Goal: Task Accomplishment & Management: Manage account settings

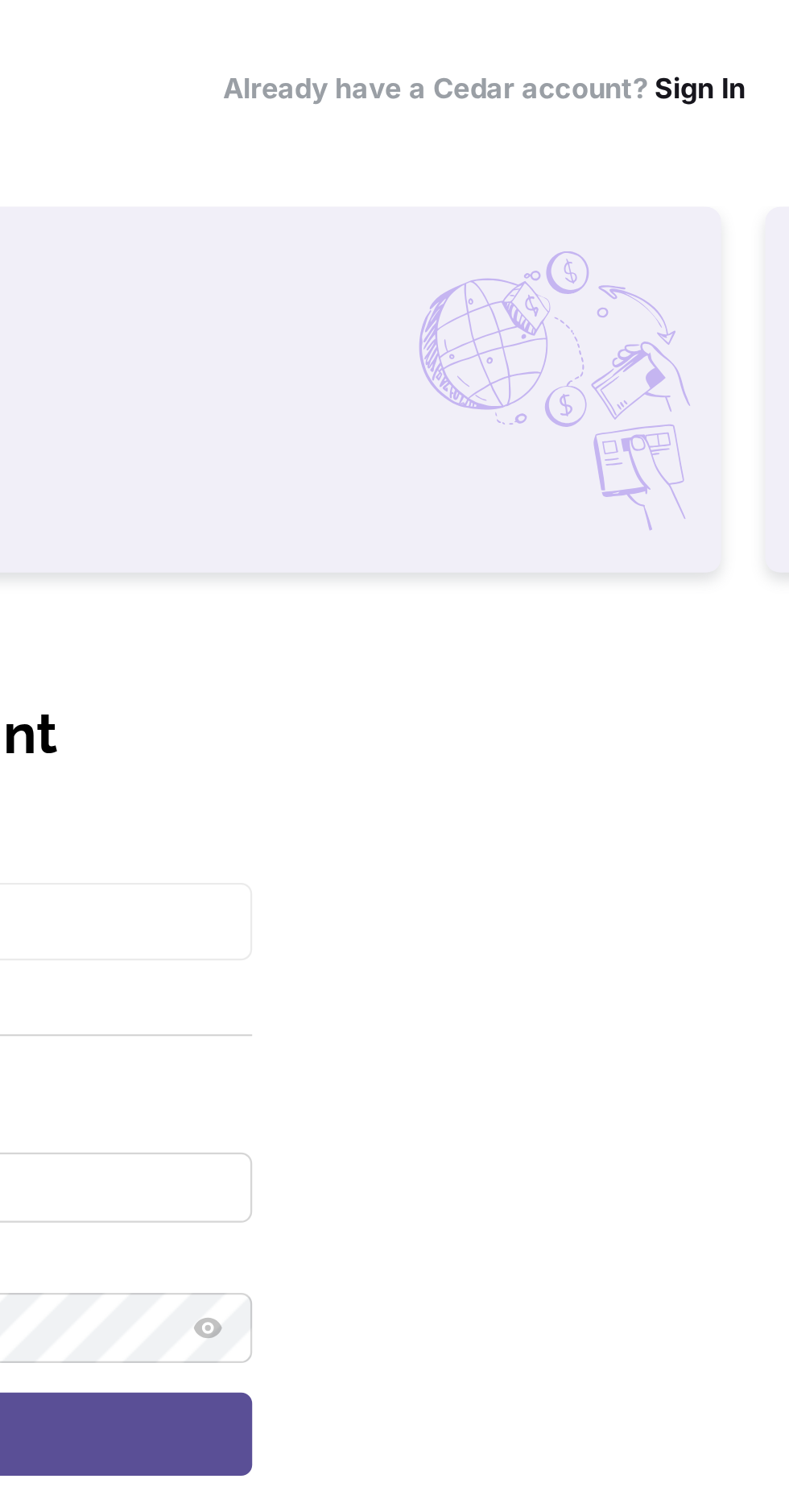
click at [763, 42] on link "Sign In" at bounding box center [750, 38] width 39 height 16
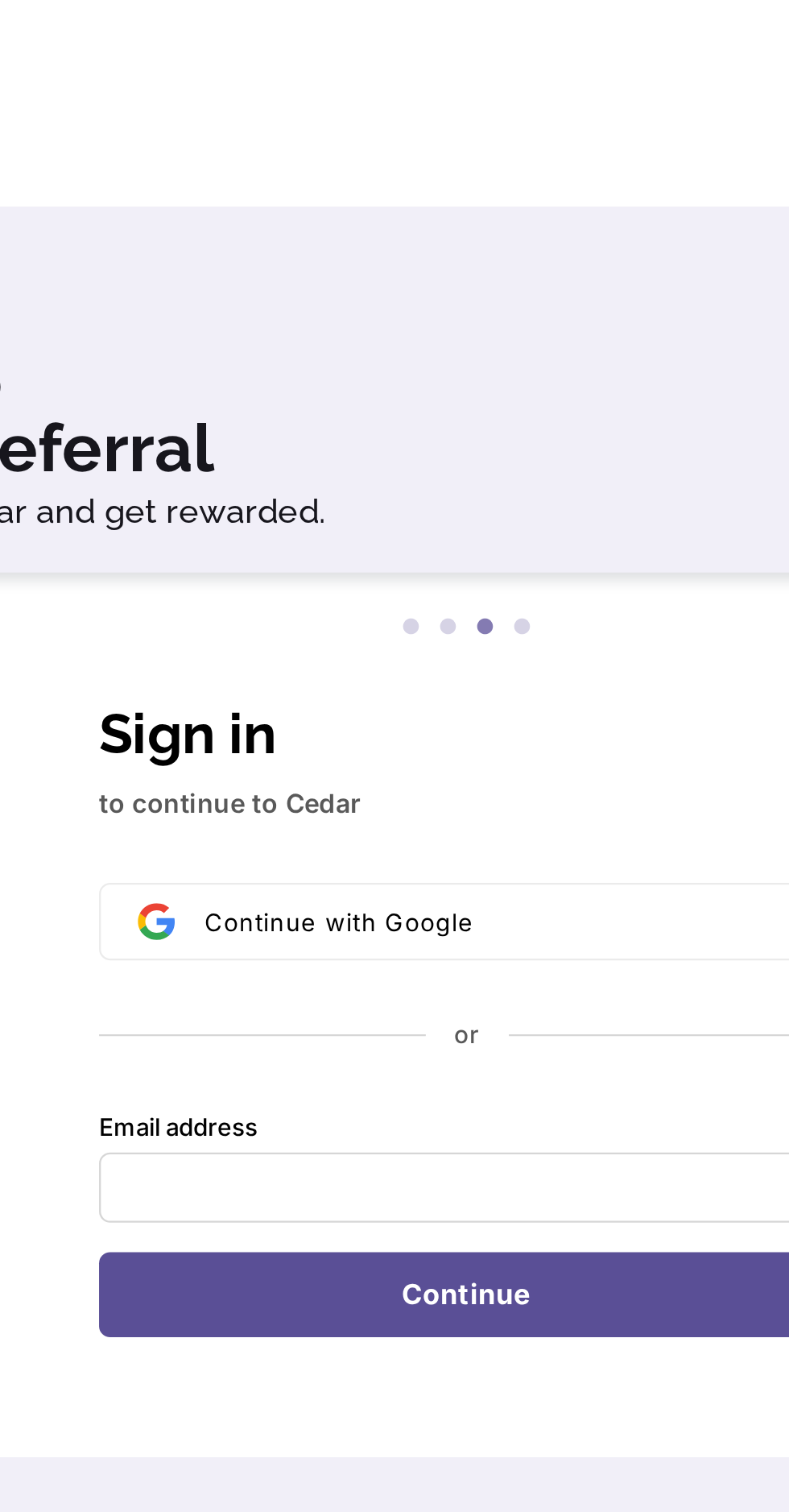
click at [342, 353] on p "to continue to Cedar" at bounding box center [395, 350] width 321 height 17
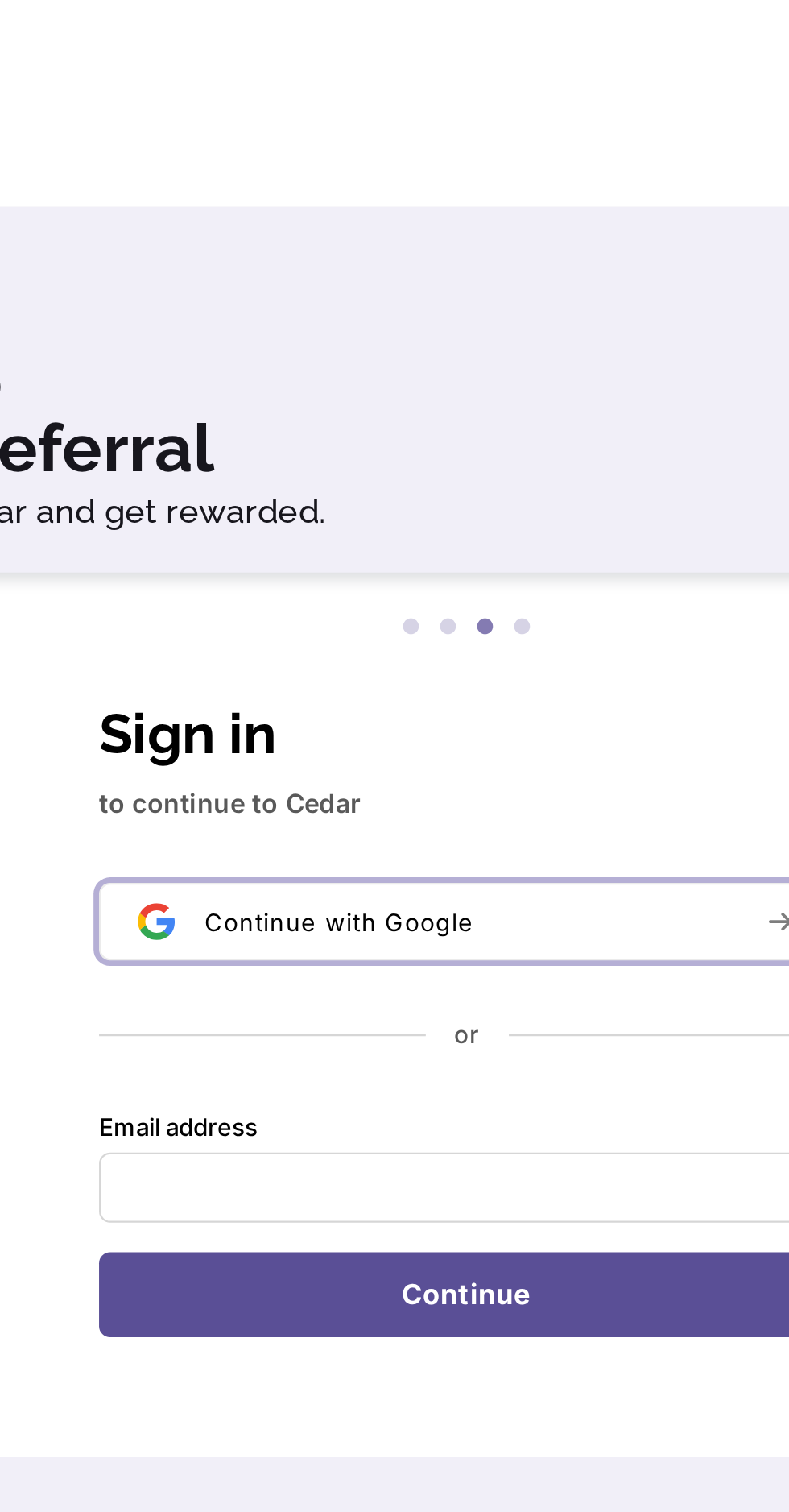
click at [402, 414] on button "Continue with Google" at bounding box center [395, 402] width 321 height 34
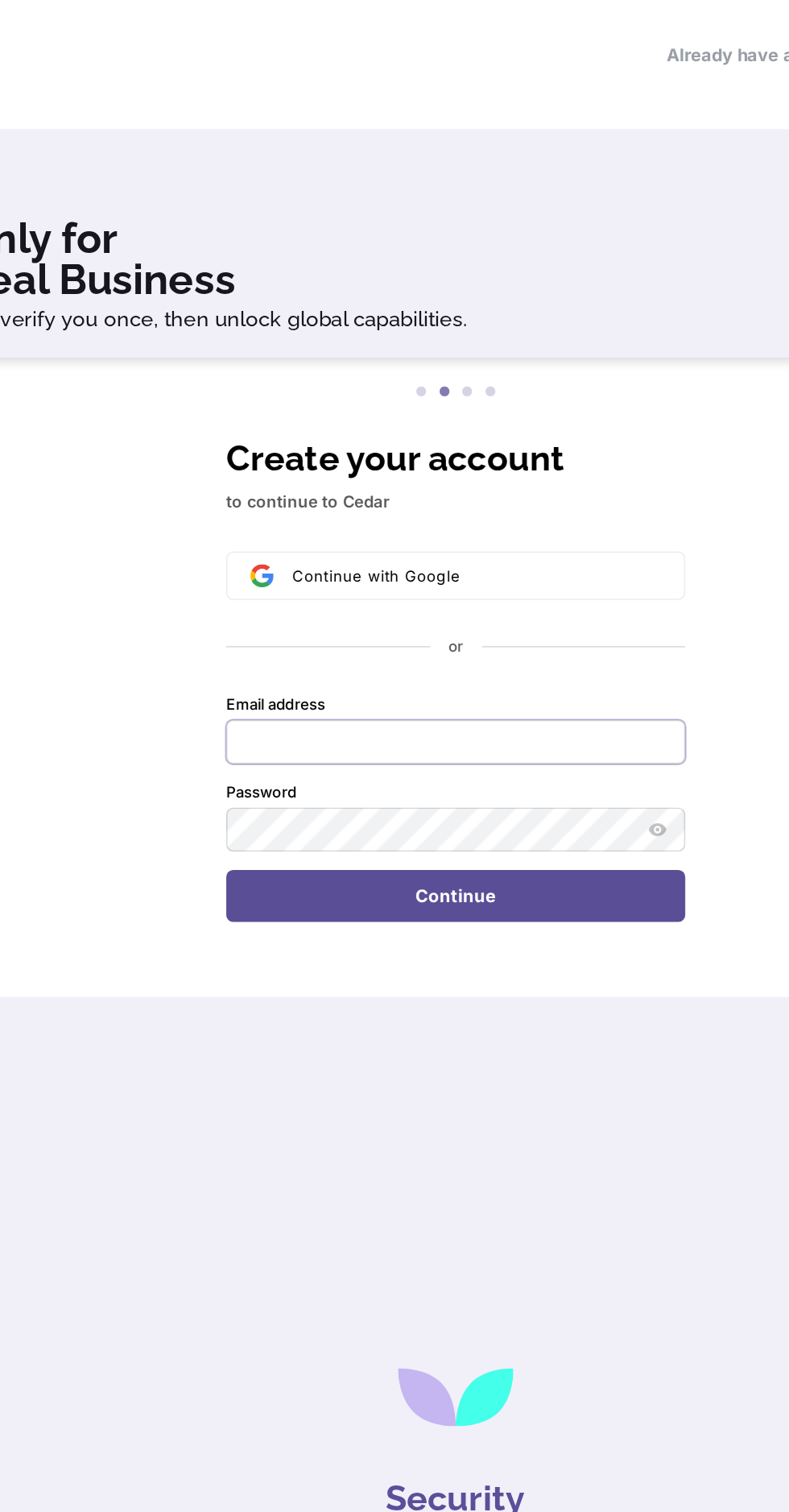
click at [377, 516] on input "Email address" at bounding box center [395, 517] width 321 height 30
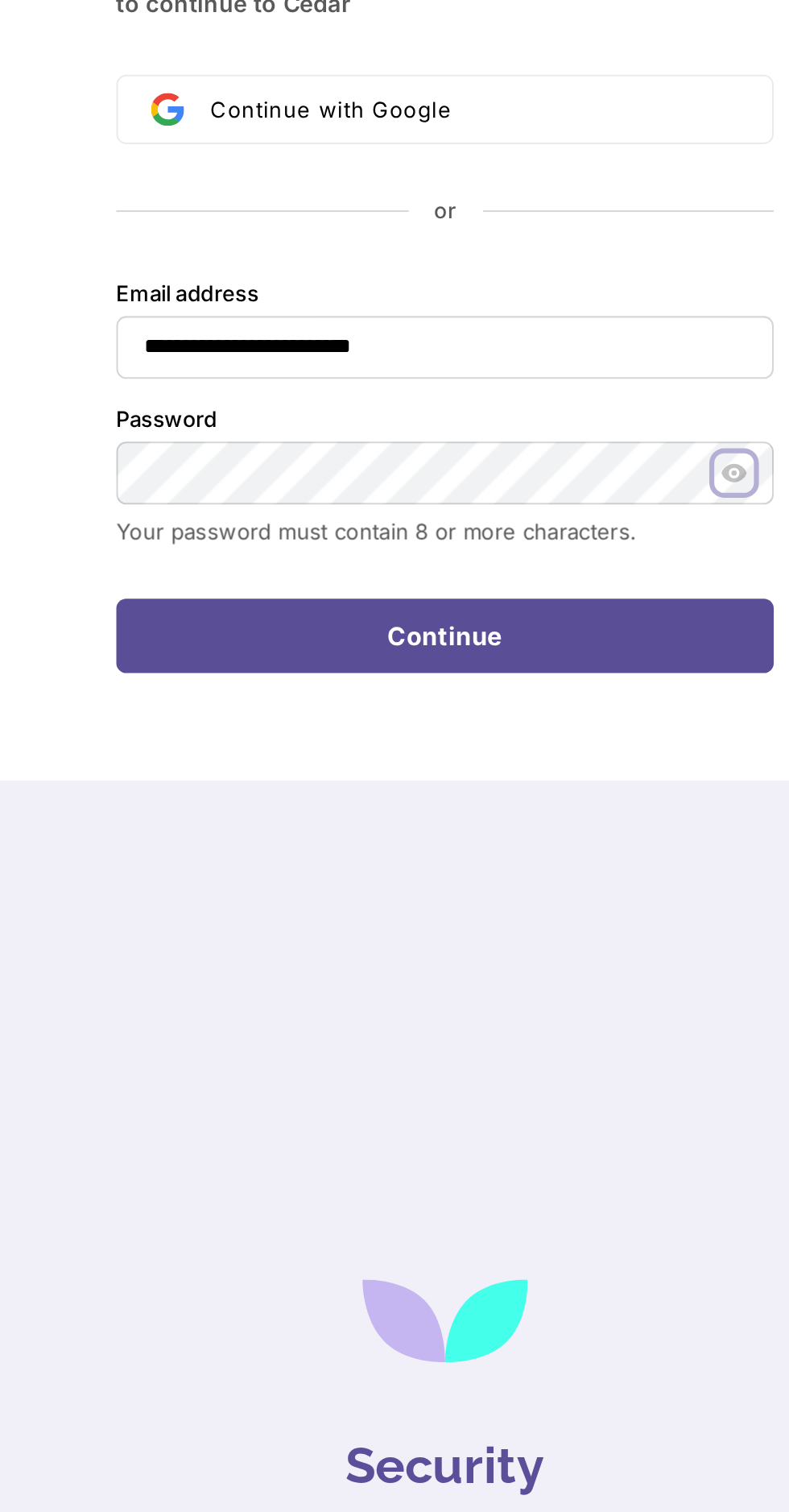
click at [543, 580] on button "Show password" at bounding box center [535, 579] width 19 height 19
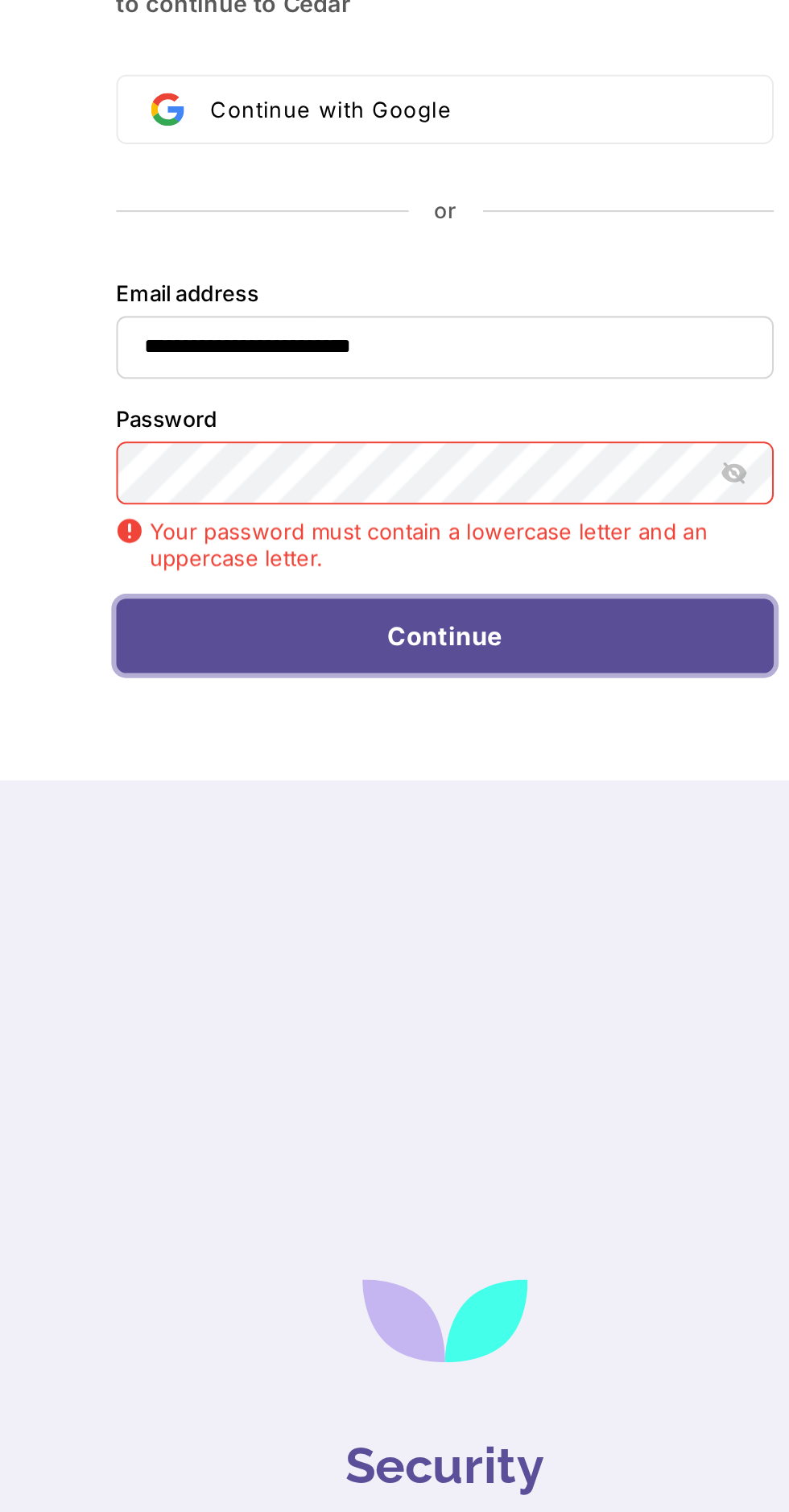
click at [476, 662] on button "Continue" at bounding box center [395, 658] width 321 height 37
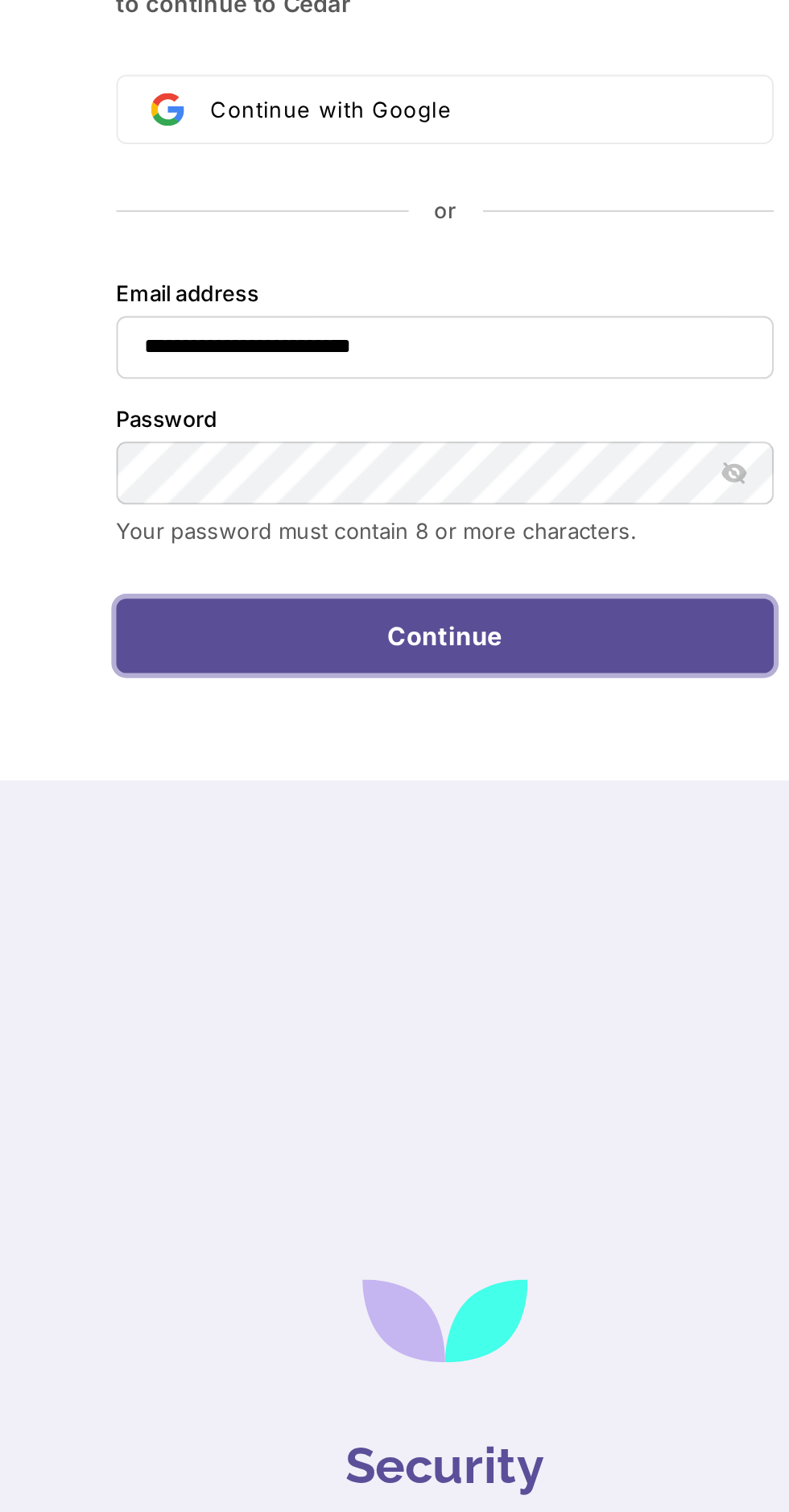
click at [461, 657] on button "Continue" at bounding box center [395, 658] width 321 height 37
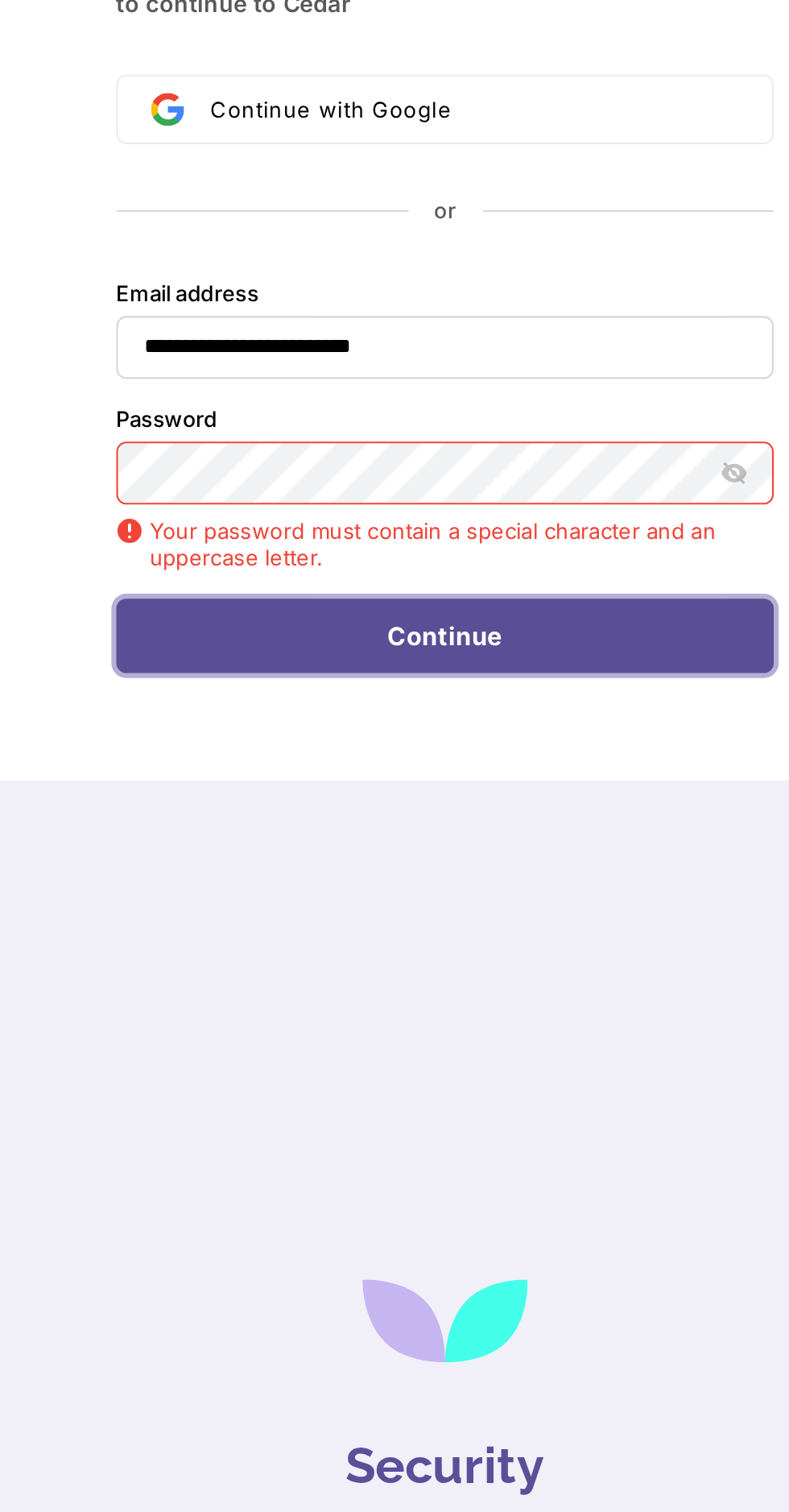
click at [477, 668] on button "Continue" at bounding box center [395, 658] width 321 height 37
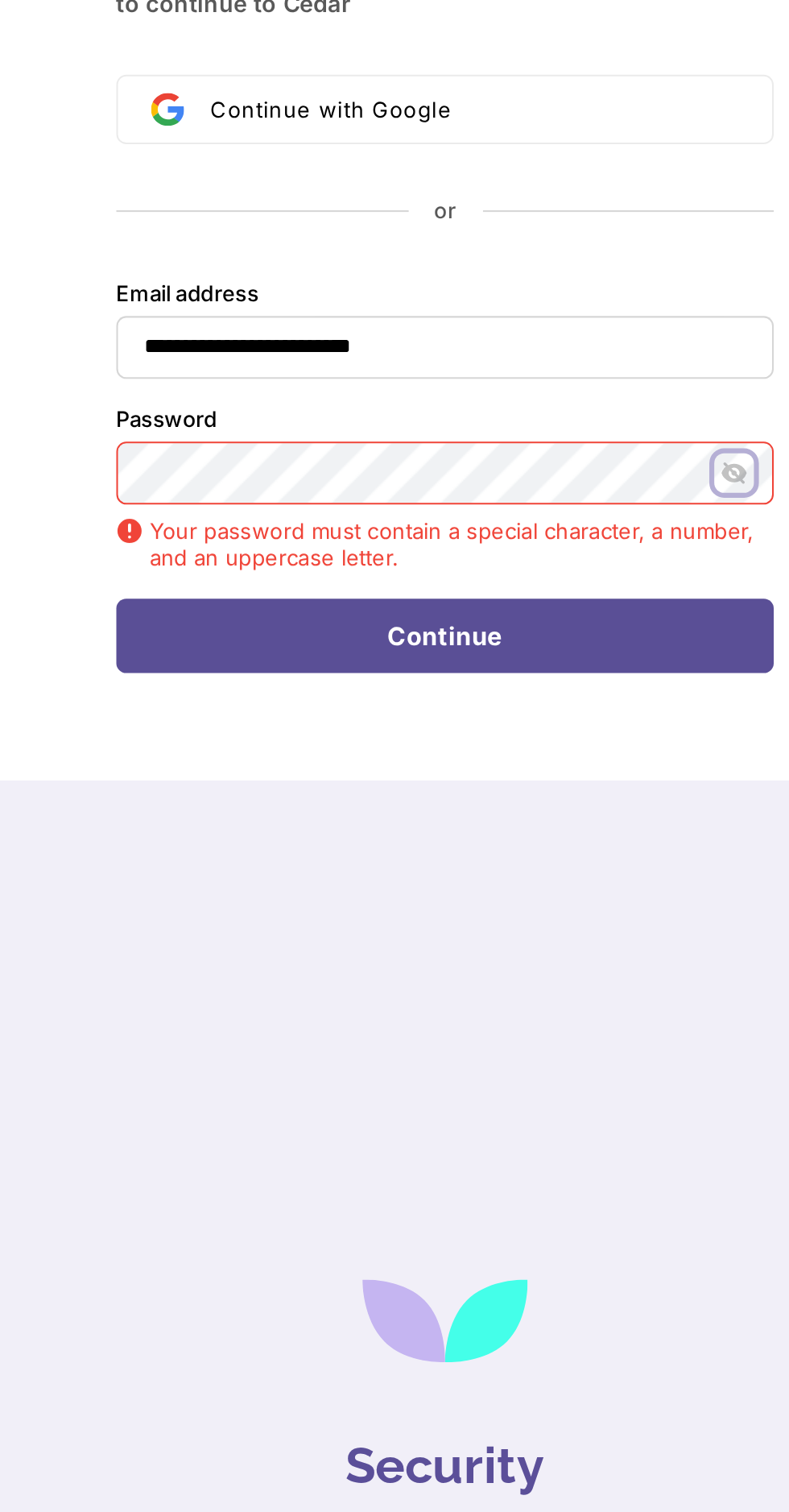
click at [542, 576] on button "Hide password" at bounding box center [535, 579] width 19 height 19
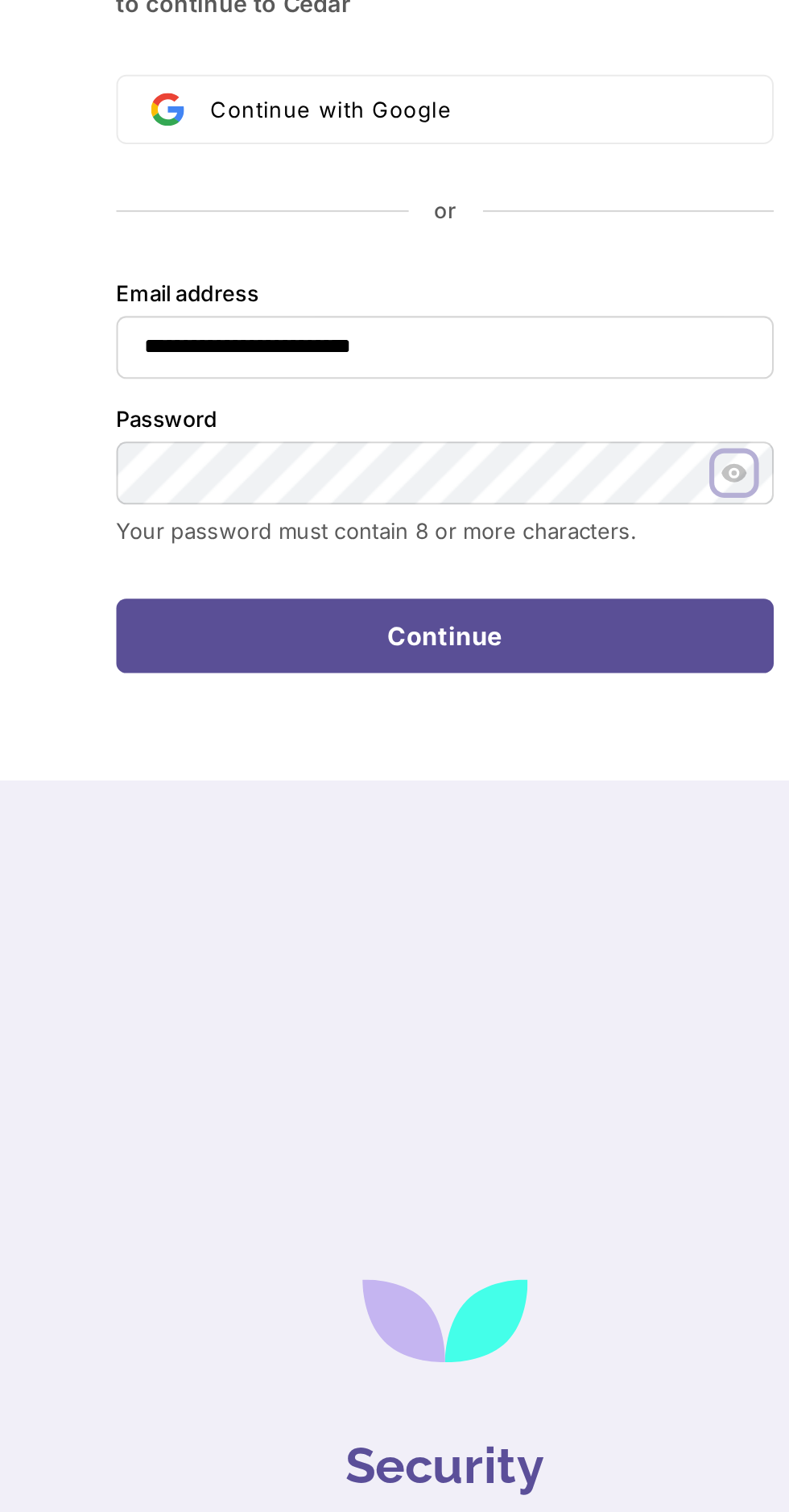
click at [541, 583] on icon "Show password" at bounding box center [535, 579] width 13 height 13
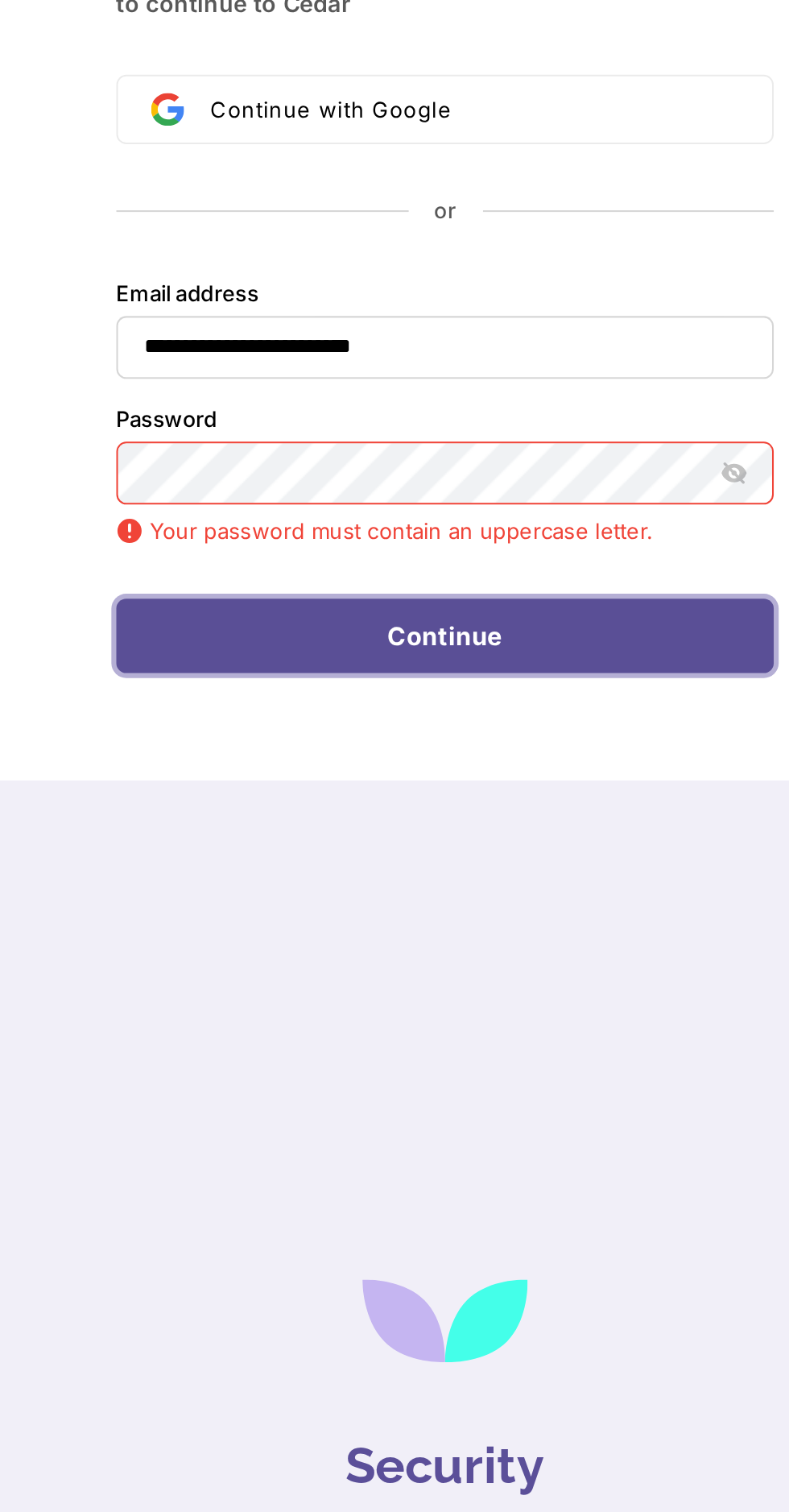
click at [489, 667] on button "Continue" at bounding box center [395, 658] width 321 height 37
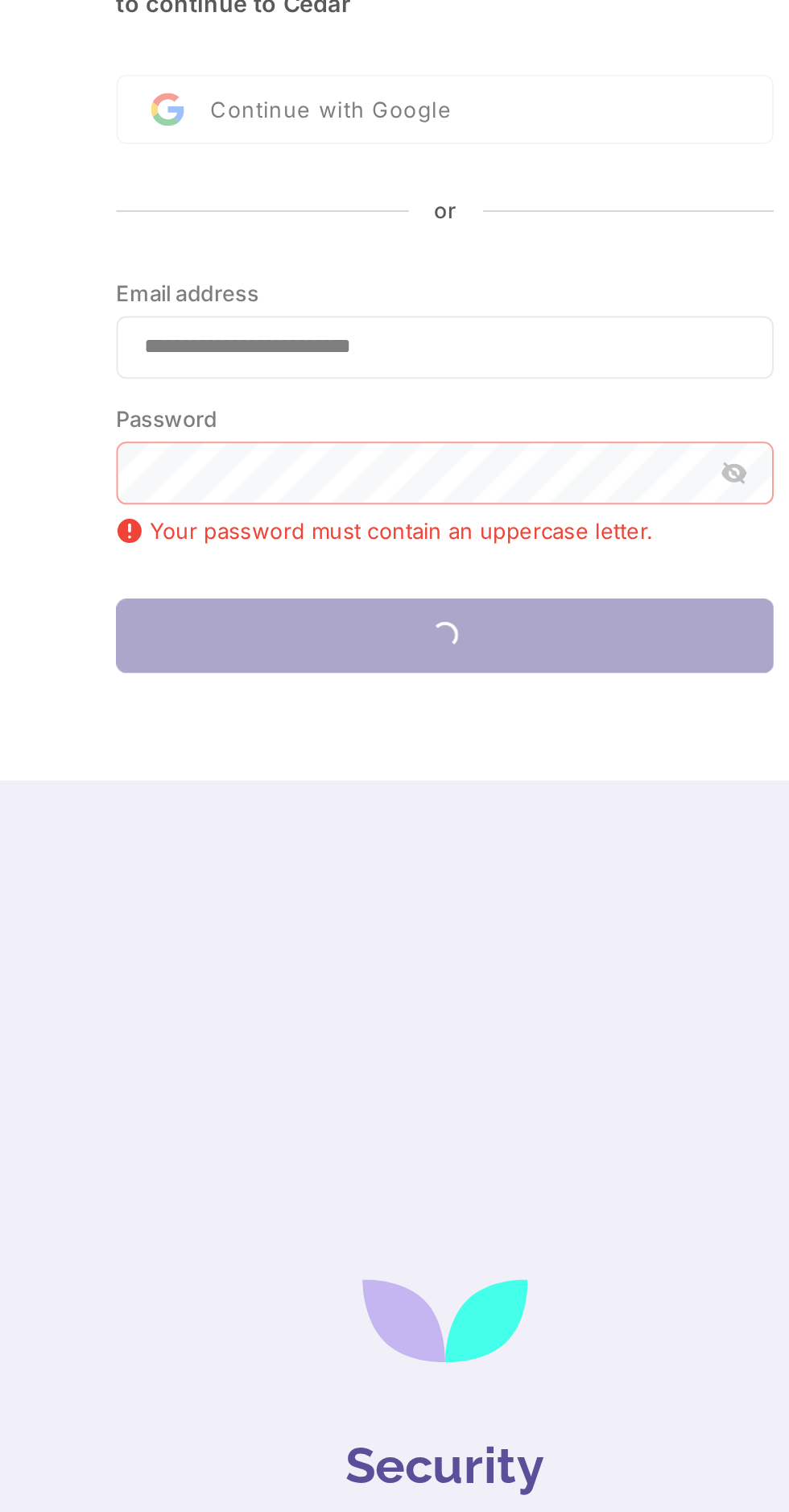
type input "**********"
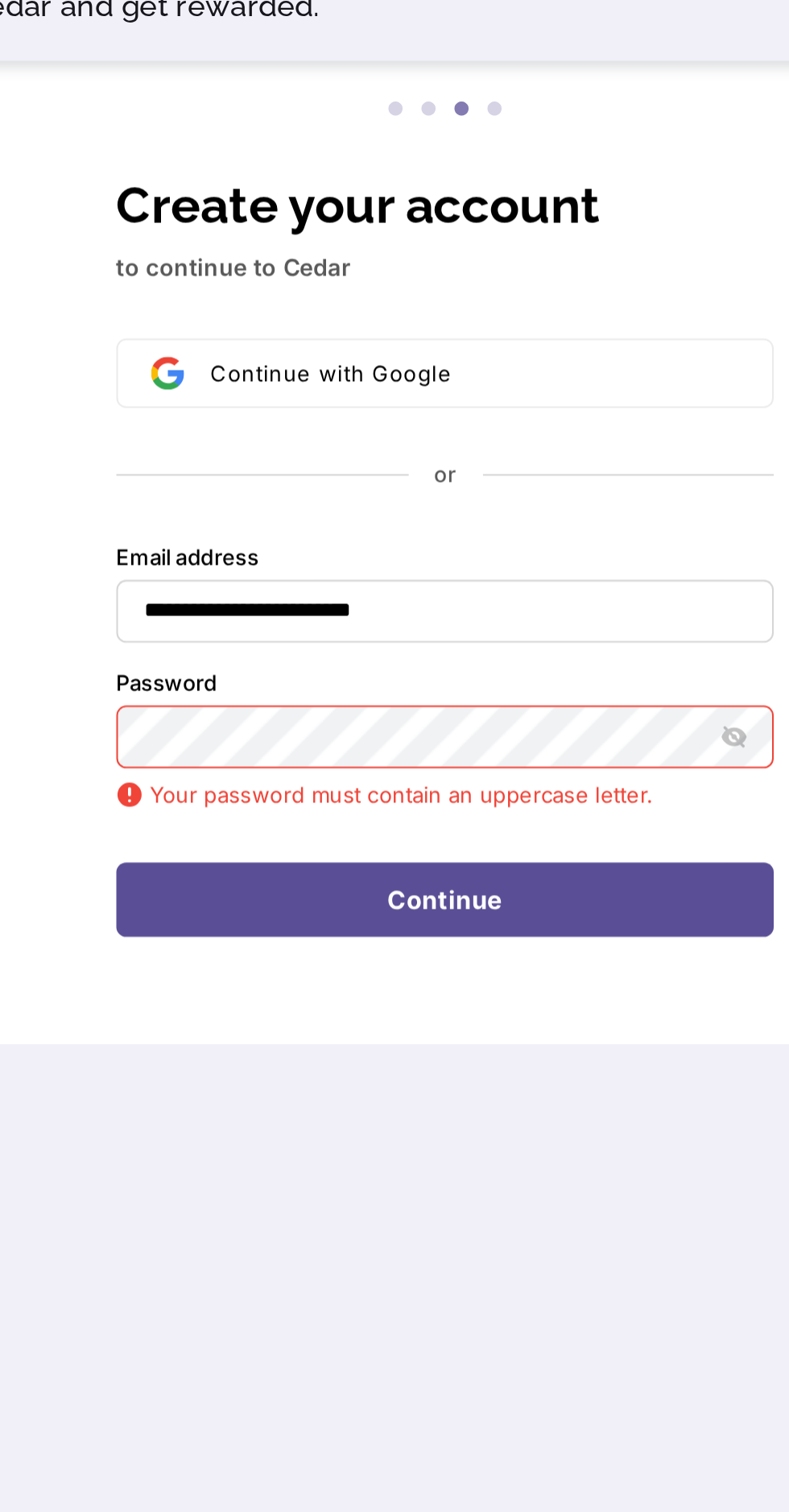
click at [448, 613] on div "Your password must contain an uppercase letter. Your password must contain a sp…" at bounding box center [395, 611] width 321 height 33
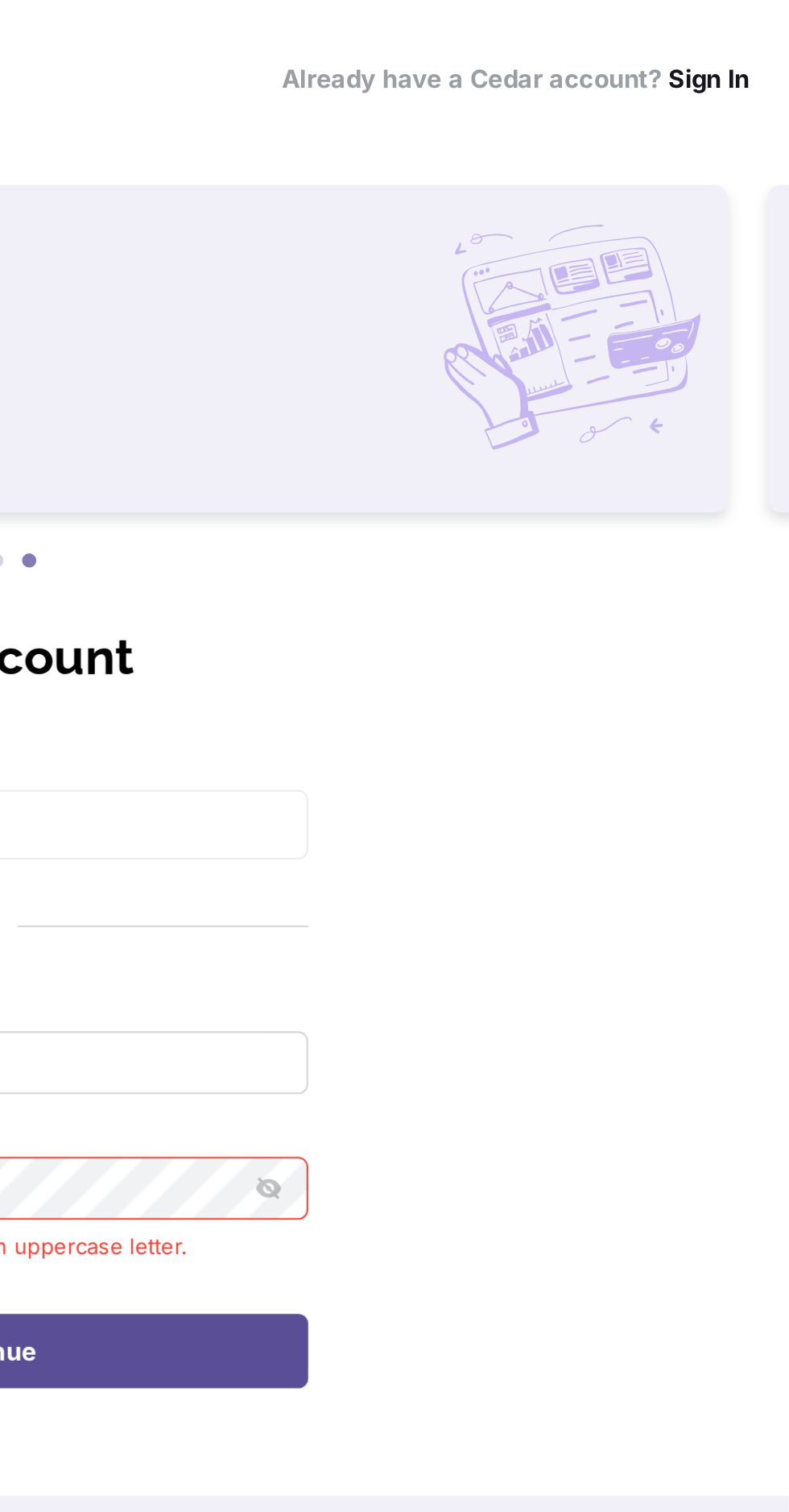
click at [765, 45] on link "Sign In" at bounding box center [750, 38] width 39 height 16
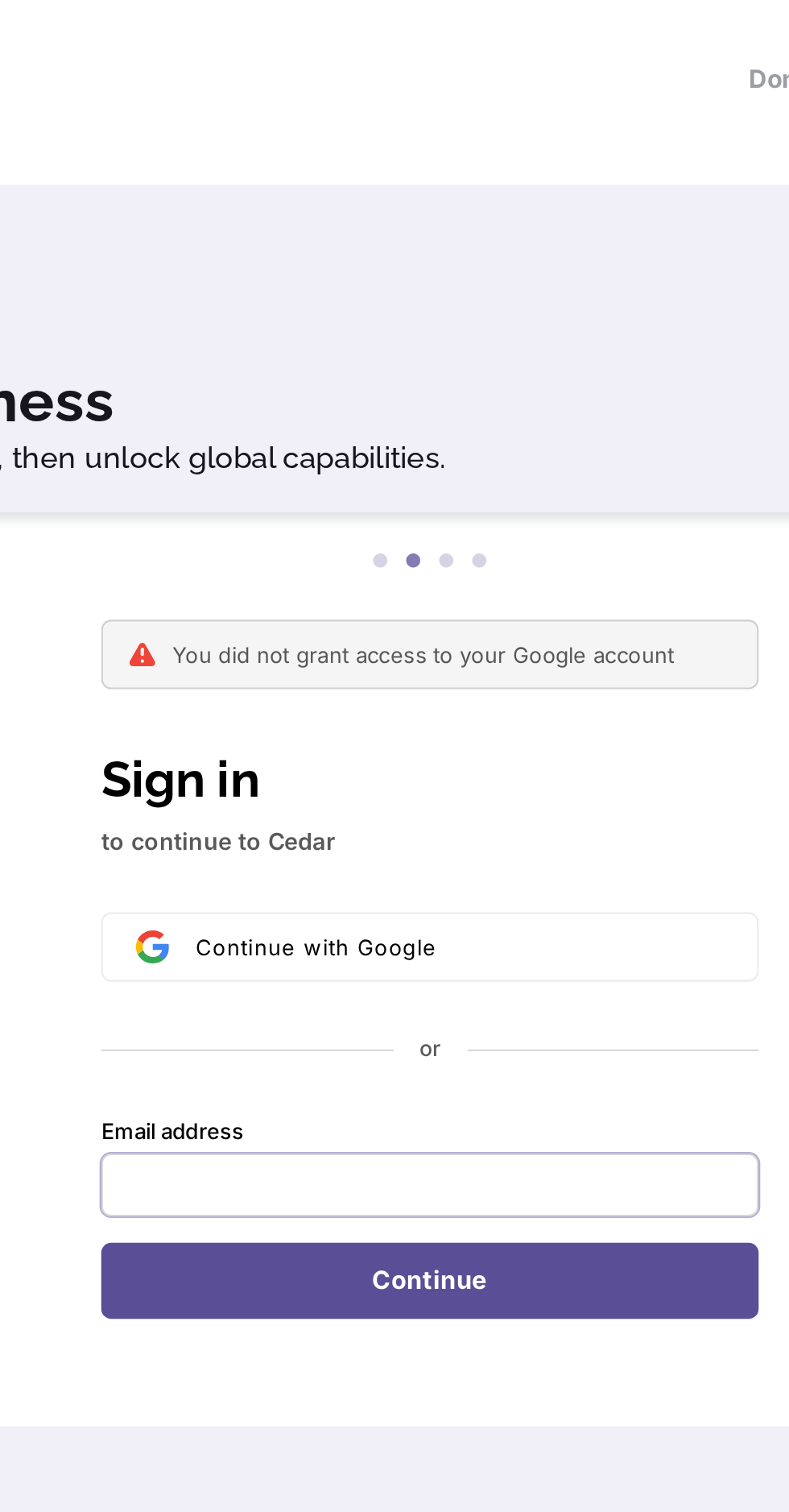
click at [327, 579] on input "Email address" at bounding box center [395, 577] width 321 height 30
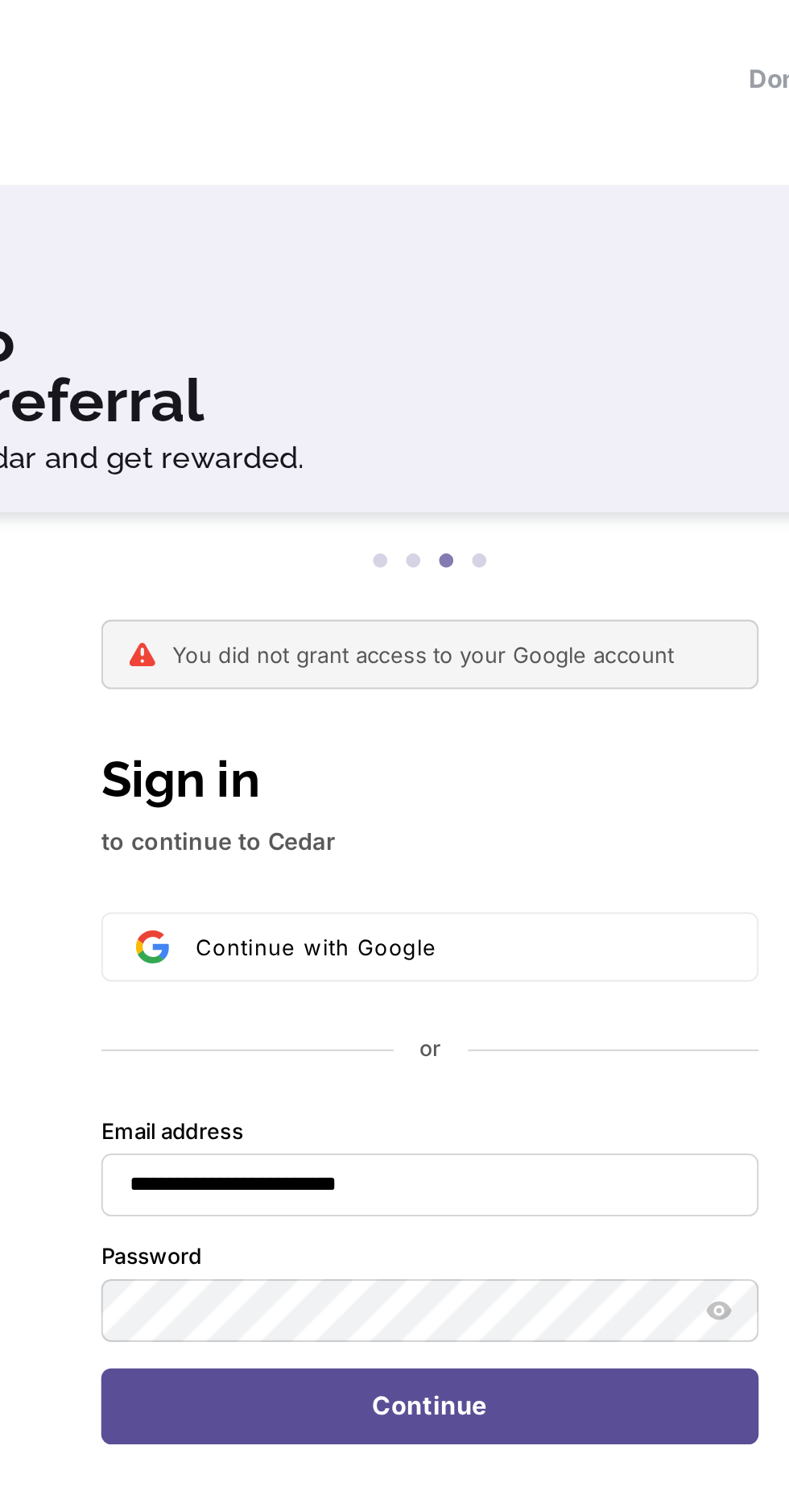
click at [235, 545] on button "submit" at bounding box center [236, 546] width 4 height 4
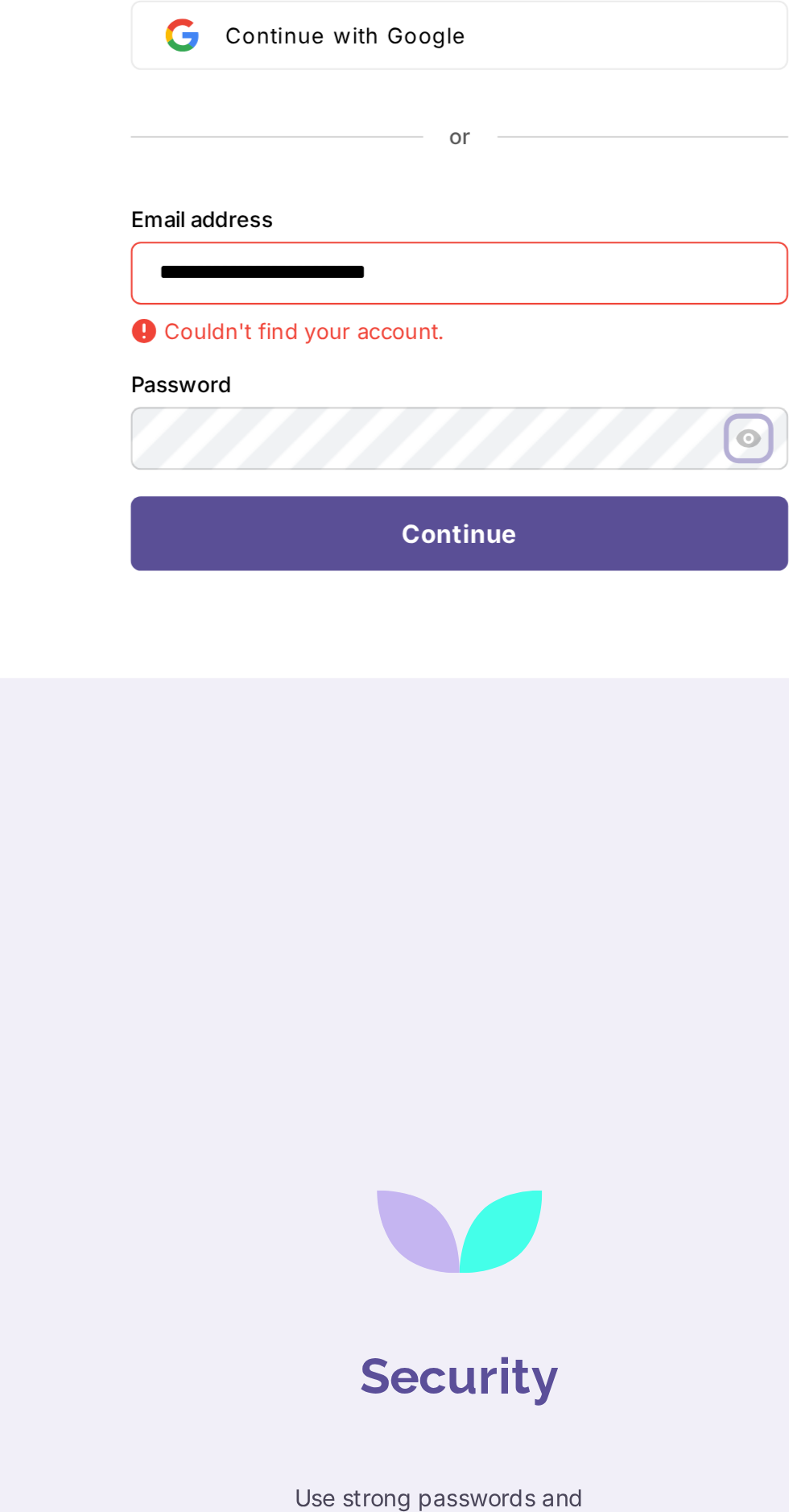
click at [541, 605] on button "Show password" at bounding box center [535, 598] width 19 height 19
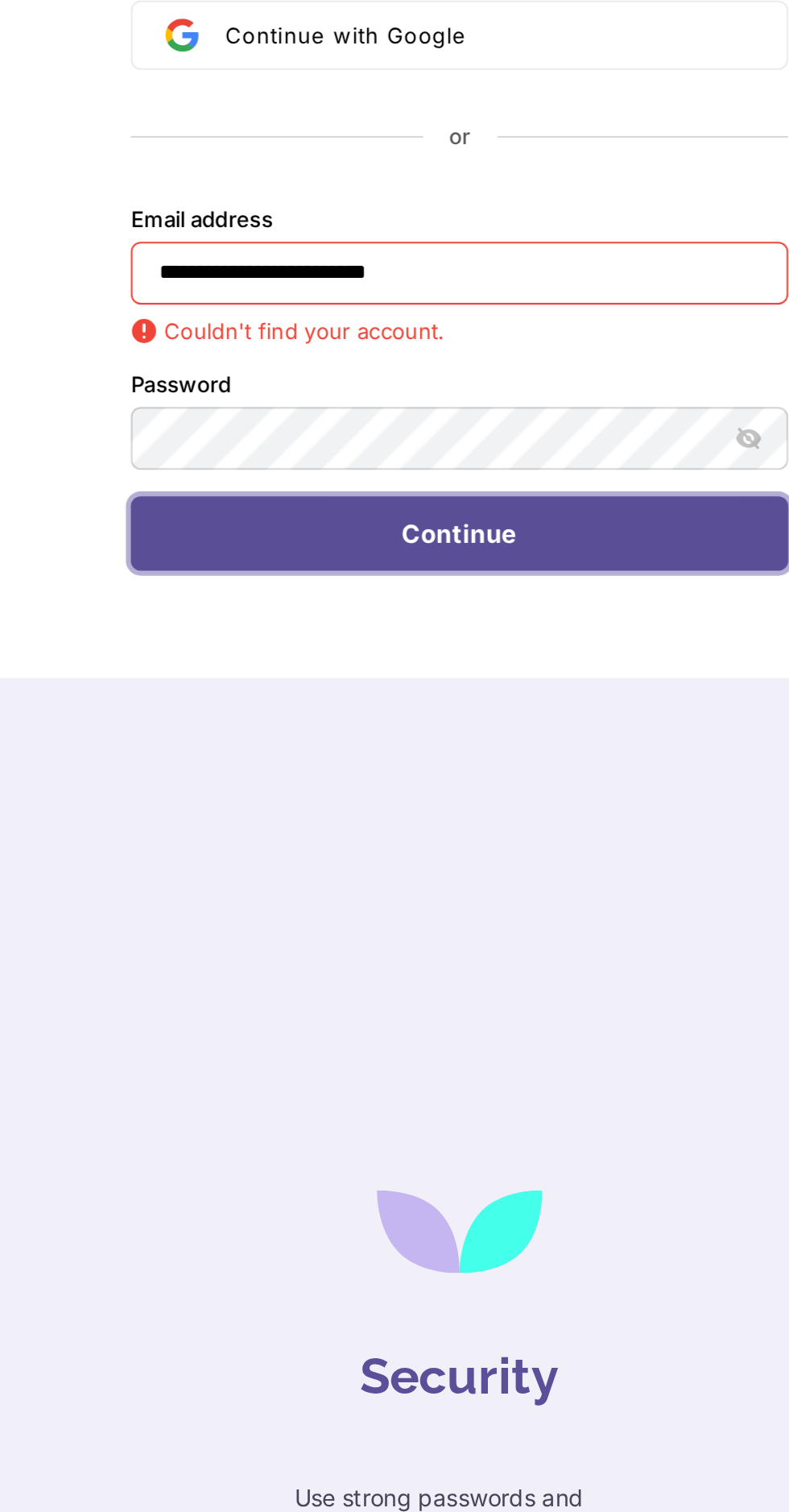
click at [471, 646] on button "Continue" at bounding box center [395, 646] width 321 height 37
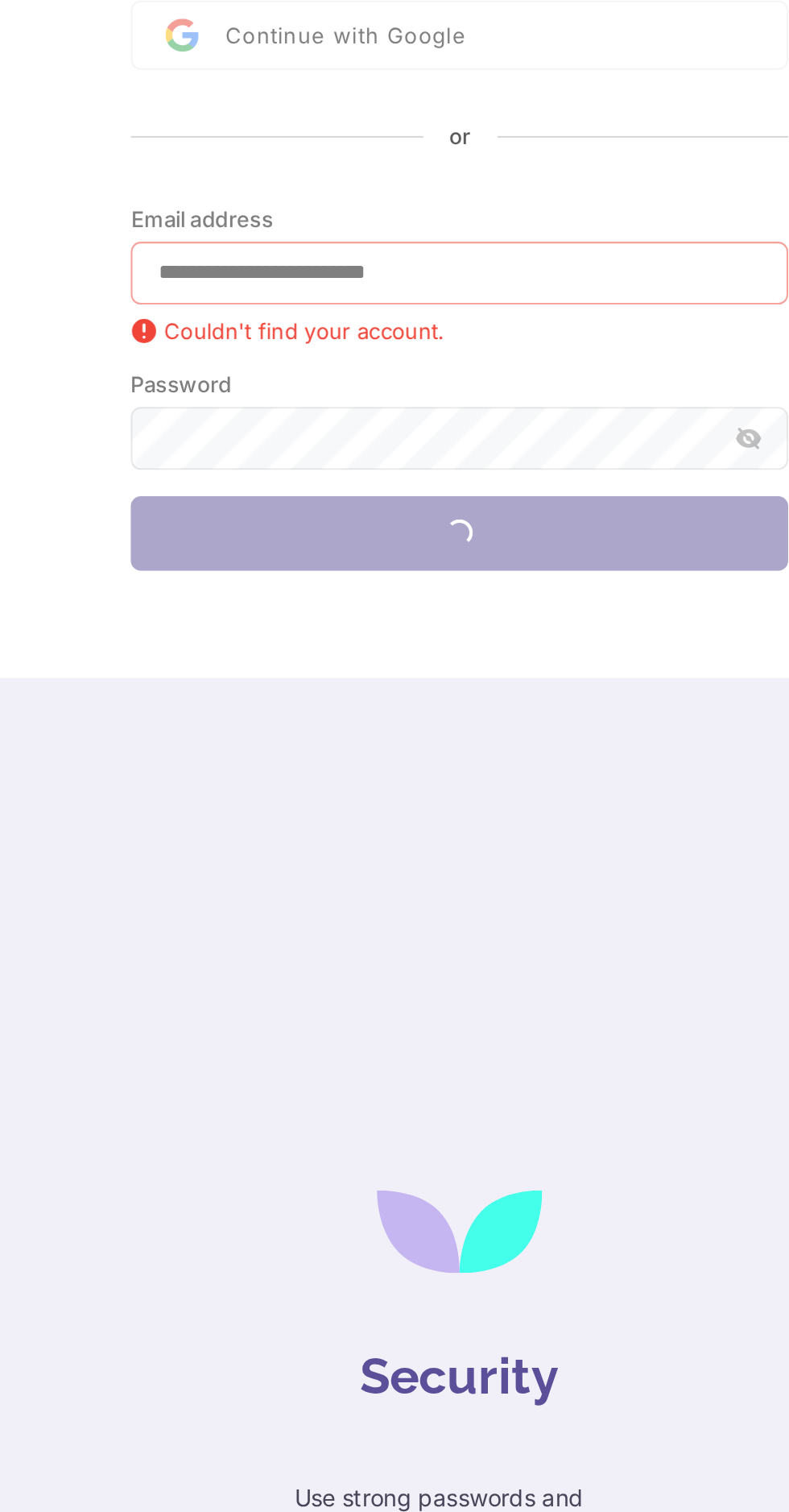
type input "**********"
